Goal: Information Seeking & Learning: Find specific fact

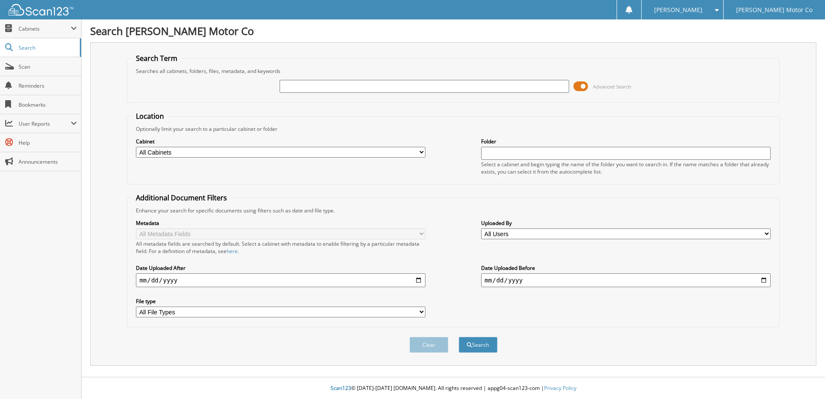
click at [327, 88] on input "text" at bounding box center [424, 86] width 289 height 13
paste input "[US_VEHICLE_IDENTIFICATION_NUMBER]"
type input "[US_VEHICLE_IDENTIFICATION_NUMBER]"
click at [459, 337] on button "Search" at bounding box center [478, 345] width 39 height 16
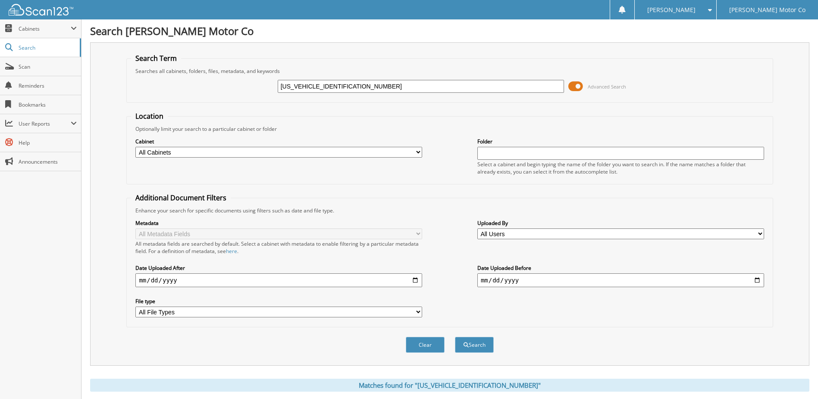
click at [166, 155] on select "All Cabinets CAR DEALS CERTIFICATE OF EXEMPTION EICH_FI OLD MAZDA RO OLD SERVIC…" at bounding box center [278, 152] width 287 height 11
select select "26118"
click at [135, 147] on select "All Cabinets CAR DEALS CERTIFICATE OF EXEMPTION EICH_FI OLD MAZDA RO OLD SERVIC…" at bounding box center [278, 152] width 287 height 11
drag, startPoint x: 334, startPoint y: 87, endPoint x: 214, endPoint y: 93, distance: 120.1
click at [214, 93] on div "[US_VEHICLE_IDENTIFICATION_NUMBER] Advanced Search" at bounding box center [449, 86] width 637 height 23
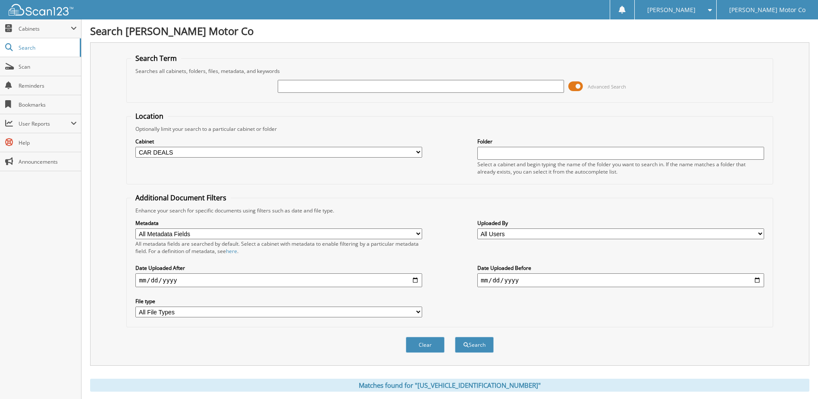
paste input "[US_VEHICLE_IDENTIFICATION_NUMBER]"
type input "[US_VEHICLE_IDENTIFICATION_NUMBER]"
click at [472, 343] on button "Search" at bounding box center [474, 345] width 39 height 16
drag, startPoint x: 355, startPoint y: 86, endPoint x: 246, endPoint y: 88, distance: 108.7
click at [246, 88] on div "[US_VEHICLE_IDENTIFICATION_NUMBER] Advanced Search" at bounding box center [449, 86] width 637 height 23
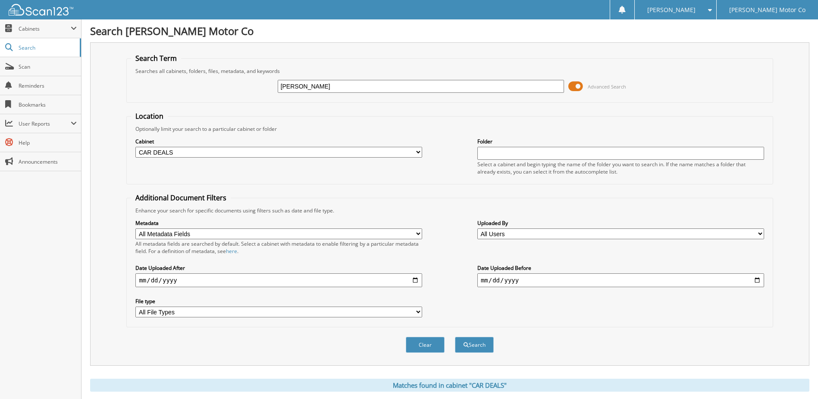
type input "klimek"
click at [455, 337] on button "Search" at bounding box center [474, 345] width 39 height 16
click at [413, 151] on select "All Cabinets CAR DEALS CERTIFICATE OF EXEMPTION EICH_FI OLD MAZDA RO OLD SERVIC…" at bounding box center [278, 152] width 287 height 11
select select
click at [135, 147] on select "All Cabinets CAR DEALS CERTIFICATE OF EXEMPTION EICH_FI OLD MAZDA RO OLD SERVIC…" at bounding box center [278, 152] width 287 height 11
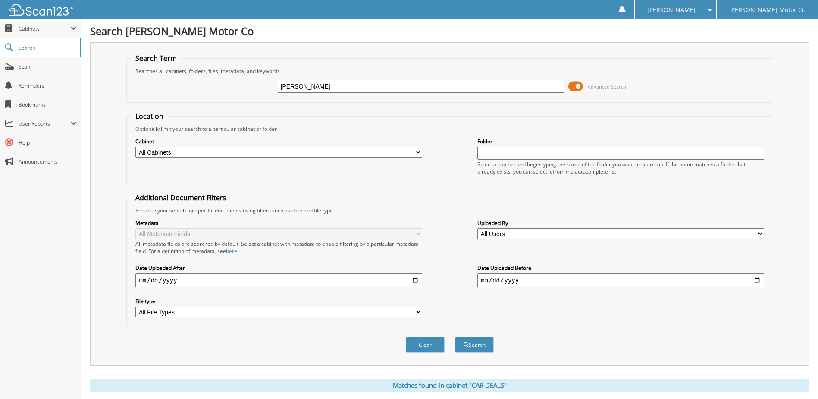
drag, startPoint x: 306, startPoint y: 88, endPoint x: 245, endPoint y: 95, distance: 61.6
click at [246, 95] on div "klimek Advanced Search" at bounding box center [449, 86] width 637 height 23
paste input "[US_VEHICLE_IDENTIFICATION_NUMBER]"
type input "[US_VEHICLE_IDENTIFICATION_NUMBER]"
click at [475, 343] on button "Search" at bounding box center [474, 345] width 39 height 16
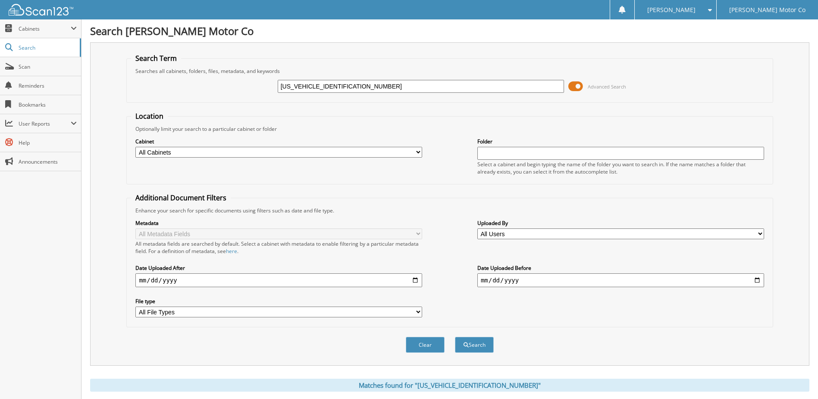
drag, startPoint x: 351, startPoint y: 84, endPoint x: 217, endPoint y: 89, distance: 134.7
click at [218, 89] on div "[US_VEHICLE_IDENTIFICATION_NUMBER] Advanced Search" at bounding box center [449, 86] width 637 height 23
type input "[PERSON_NAME]"
click at [486, 347] on button "Search" at bounding box center [474, 345] width 39 height 16
